Goal: Task Accomplishment & Management: Manage account settings

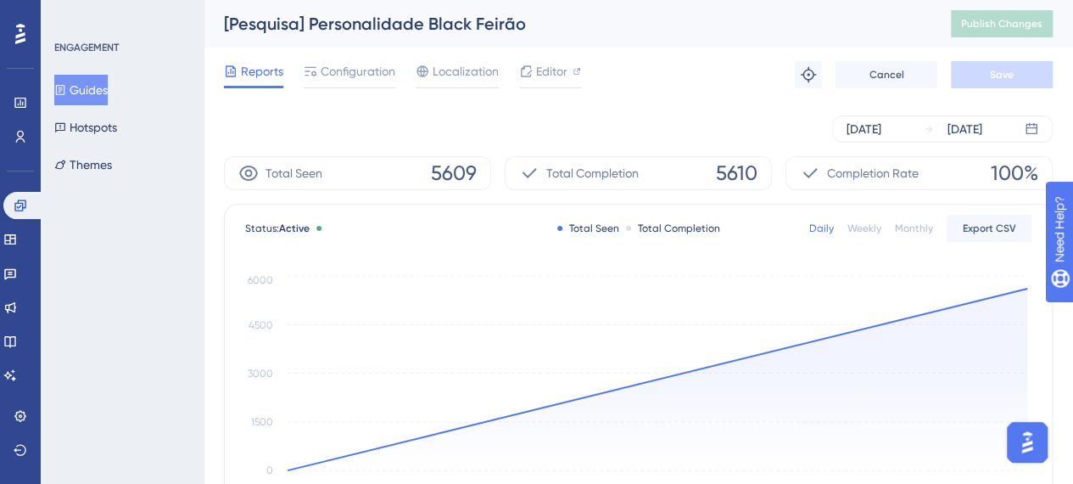
click at [136, 357] on div "ENGAGEMENT Guides Hotspots Themes" at bounding box center [122, 242] width 163 height 484
click at [881, 131] on div "[DATE]" at bounding box center [864, 129] width 35 height 20
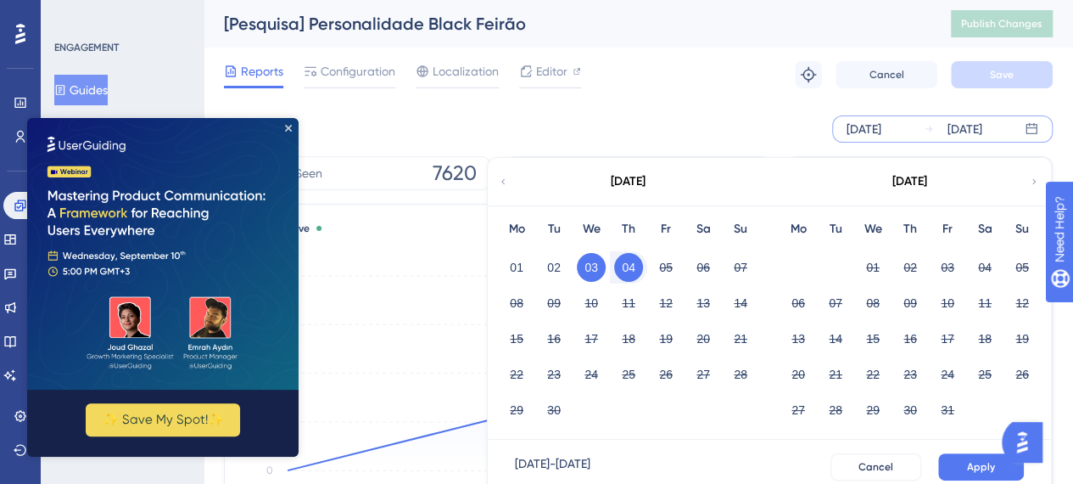
click at [618, 63] on div "Reports Configuration Localization Editor Troubleshoot Cancel Save" at bounding box center [638, 75] width 829 height 54
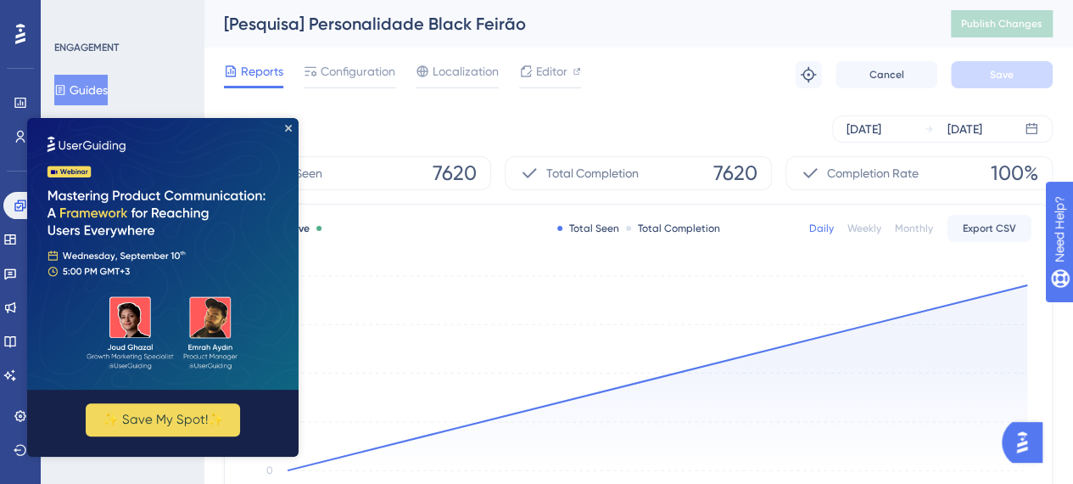
click at [290, 133] on img at bounding box center [162, 253] width 271 height 271
click at [881, 131] on div "[DATE]" at bounding box center [864, 129] width 35 height 20
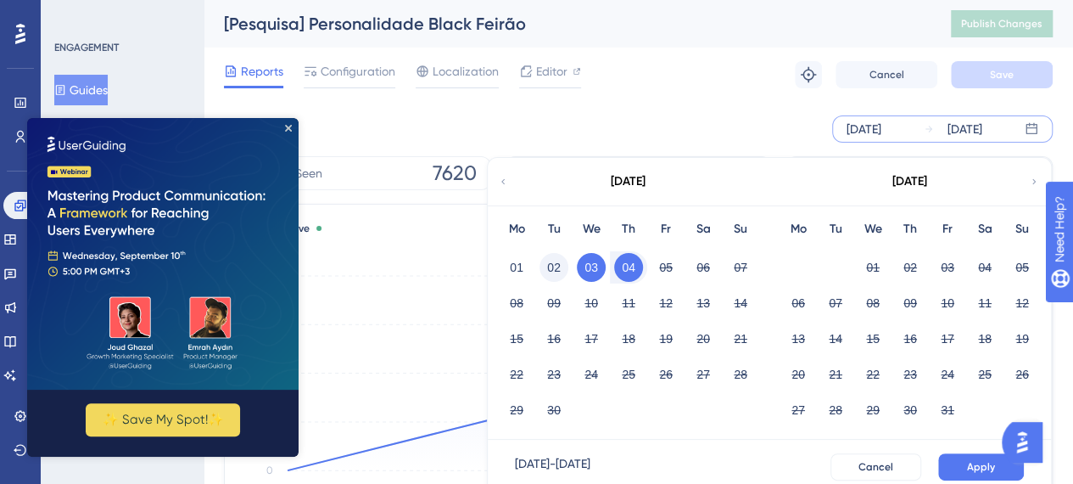
click at [562, 270] on button "02" at bounding box center [553, 267] width 29 height 29
click at [959, 472] on button "Apply" at bounding box center [981, 466] width 86 height 27
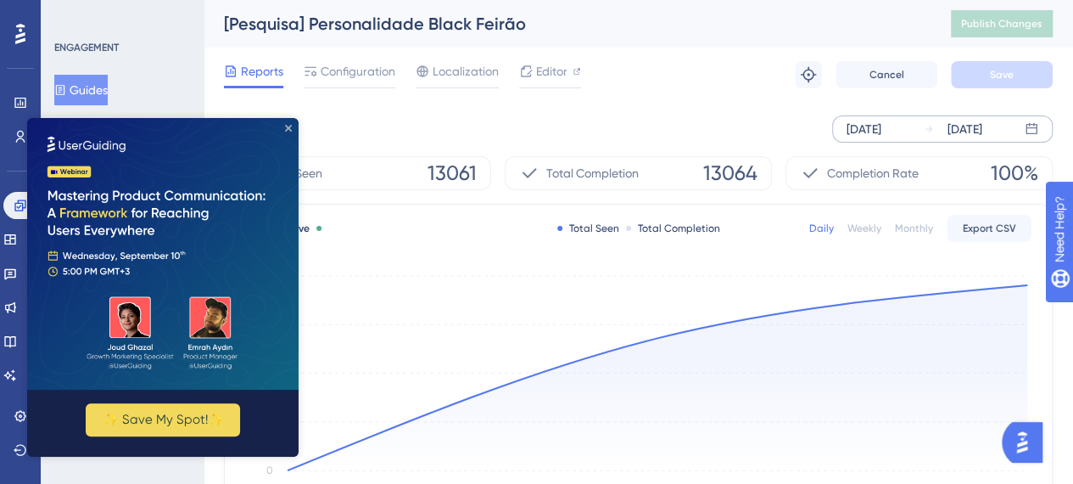
click at [289, 130] on icon "Close Preview" at bounding box center [288, 128] width 7 height 7
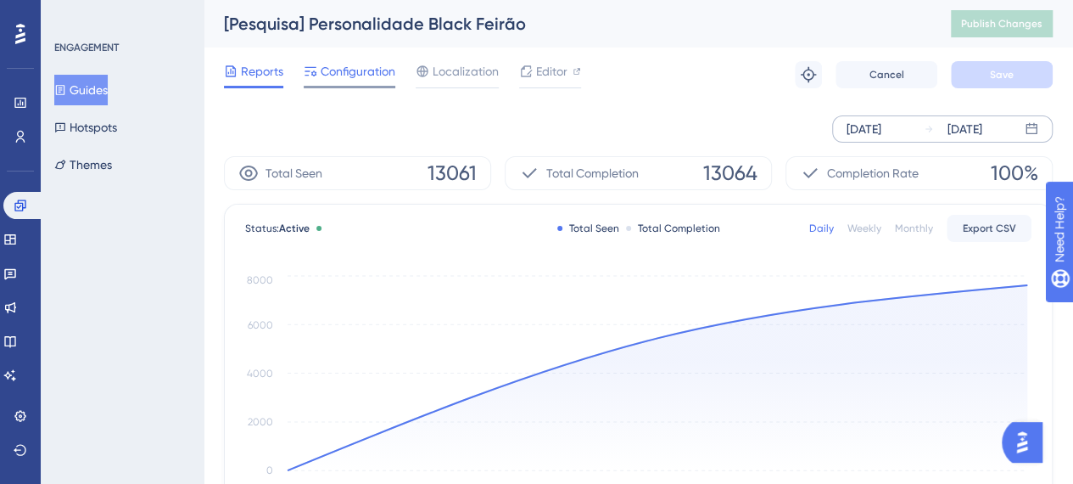
click at [355, 70] on span "Configuration" at bounding box center [358, 71] width 75 height 20
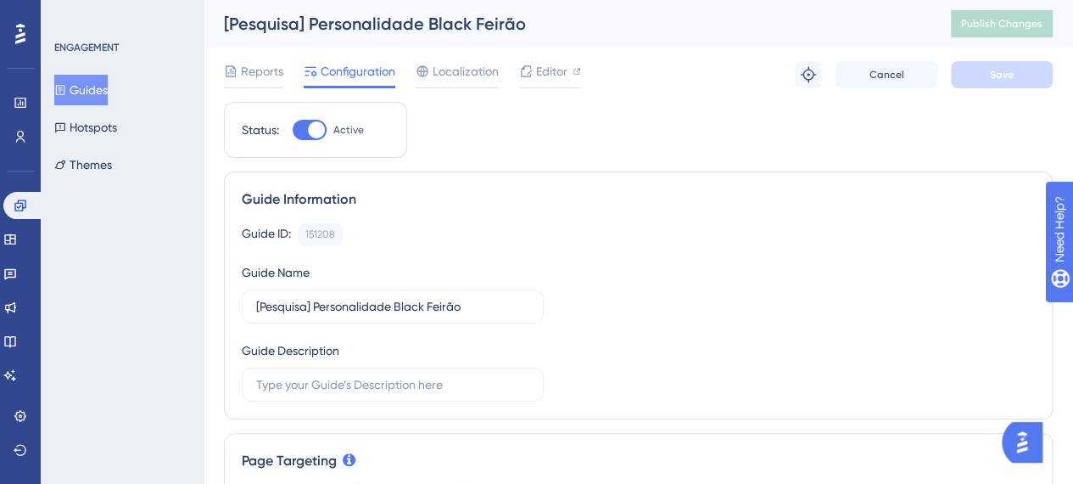
click at [306, 131] on div at bounding box center [310, 130] width 34 height 20
click at [293, 131] on input "Active" at bounding box center [292, 130] width 1 height 1
checkbox input "false"
click at [1012, 77] on span "Save" at bounding box center [1002, 75] width 24 height 14
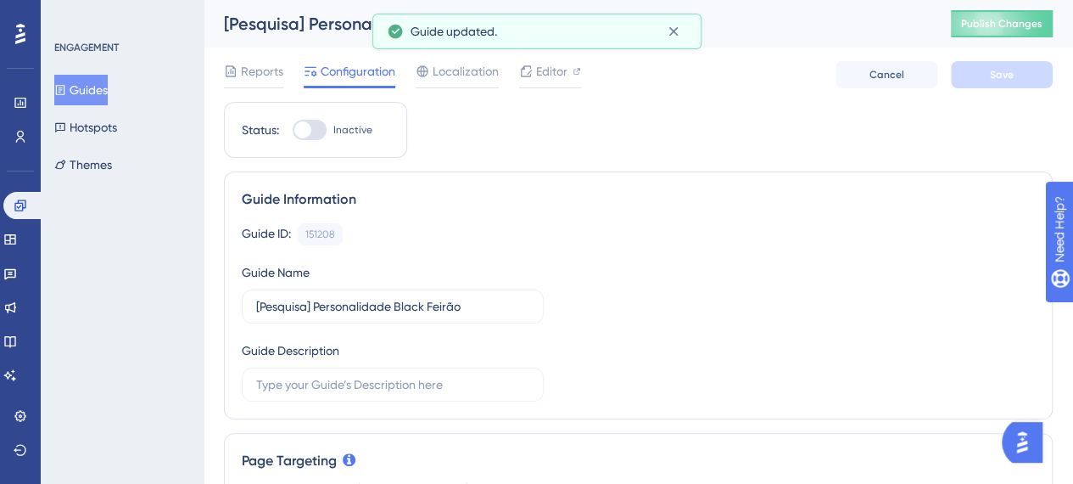
click at [1013, 4] on div "[Pesquisa] Personalidade Black Feirão Publish Changes" at bounding box center [638, 24] width 869 height 48
click at [1013, 28] on span "Publish Changes" at bounding box center [1001, 24] width 81 height 14
click at [252, 74] on span "Reports" at bounding box center [262, 71] width 42 height 20
